Goal: Transaction & Acquisition: Purchase product/service

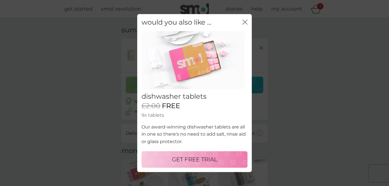
click at [196, 160] on p "GET FREE TRIAL" at bounding box center [195, 159] width 46 height 9
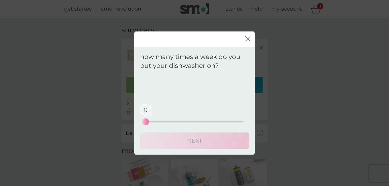
click at [184, 120] on div "0 0 12.5 25" at bounding box center [195, 113] width 98 height 23
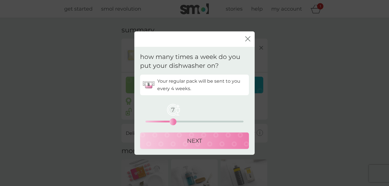
drag, startPoint x: 148, startPoint y: 120, endPoint x: 173, endPoint y: 120, distance: 24.6
click at [173, 121] on div "7" at bounding box center [173, 122] width 2 height 2
click at [179, 140] on div "NEXT" at bounding box center [194, 140] width 97 height 9
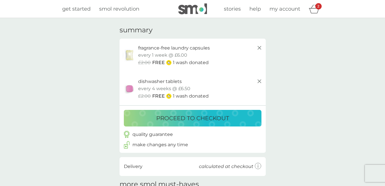
click at [218, 117] on p "proceed to checkout" at bounding box center [192, 118] width 73 height 9
click at [258, 81] on icon at bounding box center [259, 81] width 7 height 7
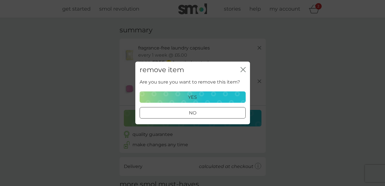
click at [224, 99] on div "yes" at bounding box center [192, 97] width 99 height 7
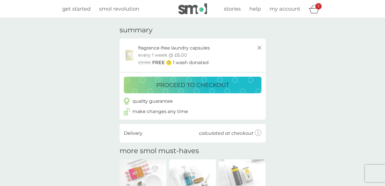
click at [225, 84] on p "proceed to checkout" at bounding box center [192, 85] width 73 height 9
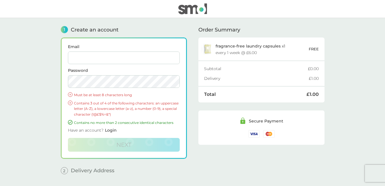
click at [144, 59] on input "Email" at bounding box center [124, 58] width 112 height 13
type input "tanya.lomas@blueyonder.co.uk"
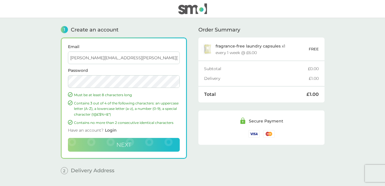
click at [132, 145] on button "Next" at bounding box center [124, 145] width 112 height 14
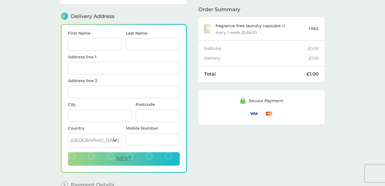
scroll to position [71, 0]
click at [79, 44] on input "First Name" at bounding box center [95, 44] width 54 height 13
type input "[PERSON_NAME]"
type input "Lomas"
type input "[STREET_ADDRESS]"
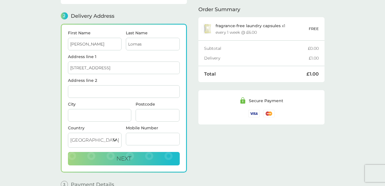
type input "Wimbledon"
type input "[GEOGRAPHIC_DATA]"
type input "SW19 1TR"
type input "07986985769"
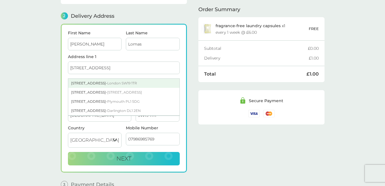
click at [92, 80] on div "240 North Road - London SW19 1TR" at bounding box center [123, 83] width 111 height 9
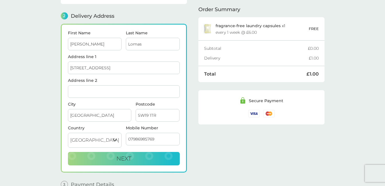
click at [107, 90] on input "Address line 2" at bounding box center [124, 91] width 112 height 13
type input "Wimbledon"
click at [240, 150] on div "Order Summary fragrance-free laundry capsules x 1 every 1 week @ £6.00 FREE Sub…" at bounding box center [261, 70] width 126 height 245
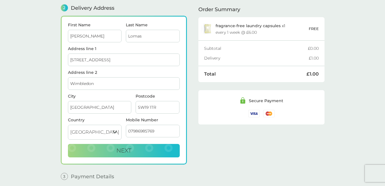
scroll to position [98, 0]
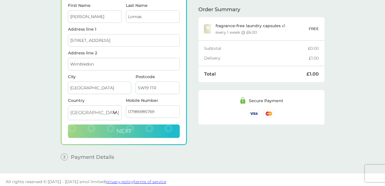
click at [138, 125] on button "Next" at bounding box center [124, 132] width 112 height 14
checkbox input "true"
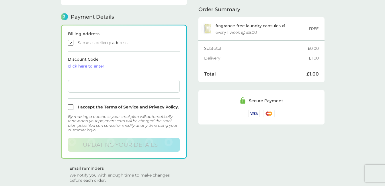
scroll to position [164, 0]
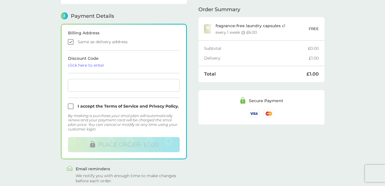
click at [70, 104] on input "checkbox" at bounding box center [124, 106] width 112 height 5
checkbox input "true"
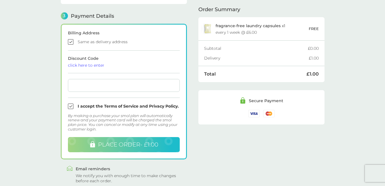
click at [149, 141] on span "PLACE ORDER - £1.00" at bounding box center [128, 144] width 60 height 7
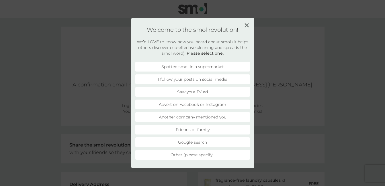
click at [247, 25] on img at bounding box center [246, 25] width 4 height 4
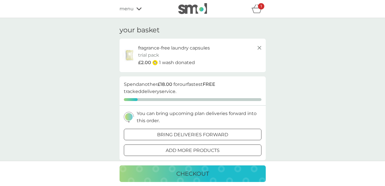
click at [260, 48] on line at bounding box center [258, 47] width 3 height 3
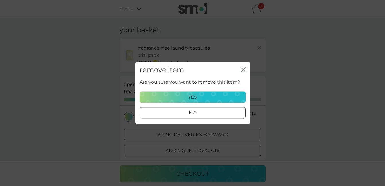
click at [217, 95] on div "yes" at bounding box center [192, 97] width 99 height 7
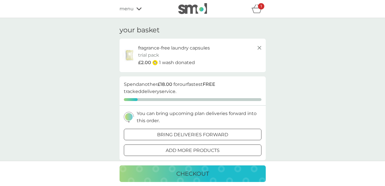
click at [137, 8] on icon at bounding box center [138, 8] width 5 height 3
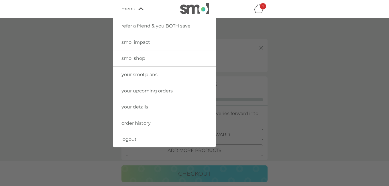
click at [146, 123] on span "order history" at bounding box center [136, 123] width 29 height 5
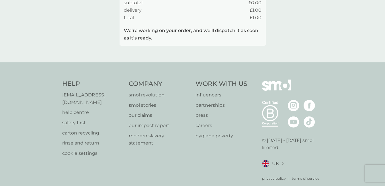
scroll to position [104, 0]
